Goal: Navigation & Orientation: Find specific page/section

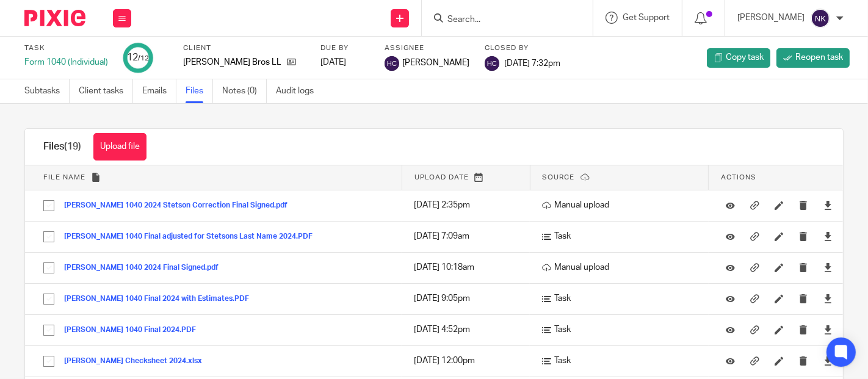
click at [120, 23] on button at bounding box center [122, 18] width 18 height 18
click at [115, 92] on link "Clients" at bounding box center [119, 93] width 27 height 9
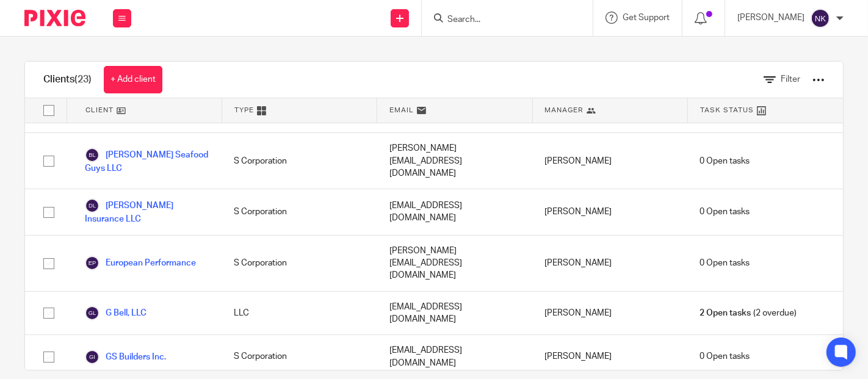
scroll to position [303, 0]
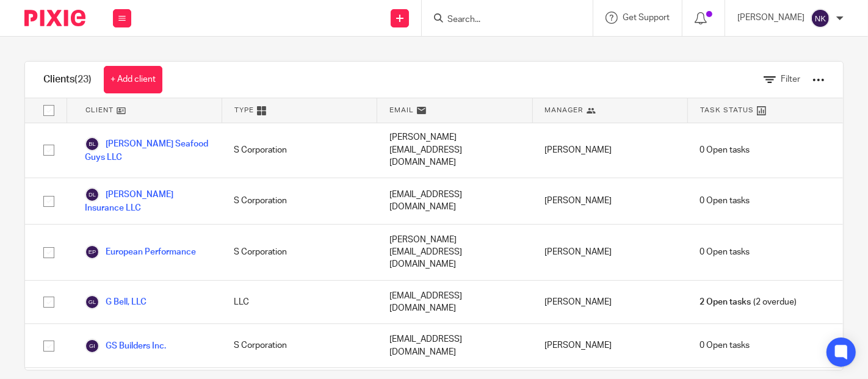
click at [117, 295] on link "G Bell, LLC" at bounding box center [116, 302] width 62 height 15
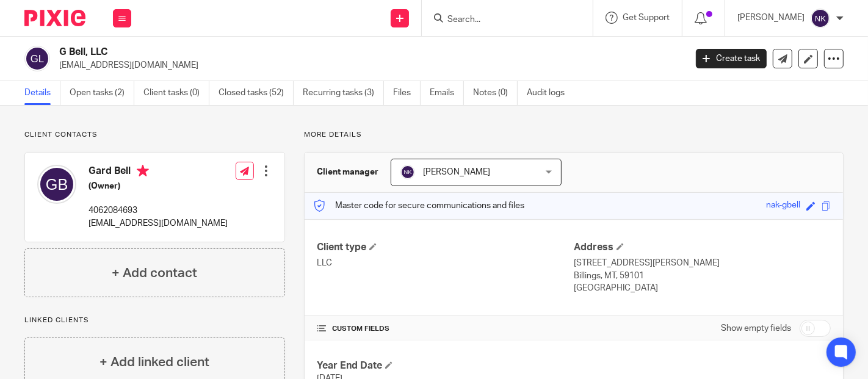
click at [251, 94] on link "Closed tasks (52)" at bounding box center [256, 93] width 75 height 24
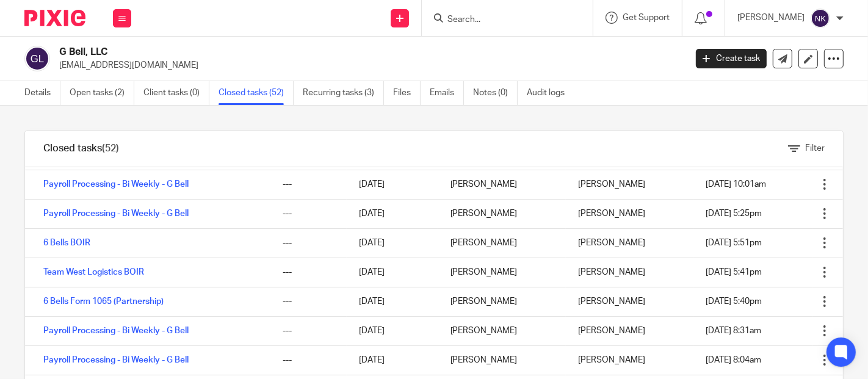
scroll to position [260, 0]
